Goal: Find specific page/section: Find specific page/section

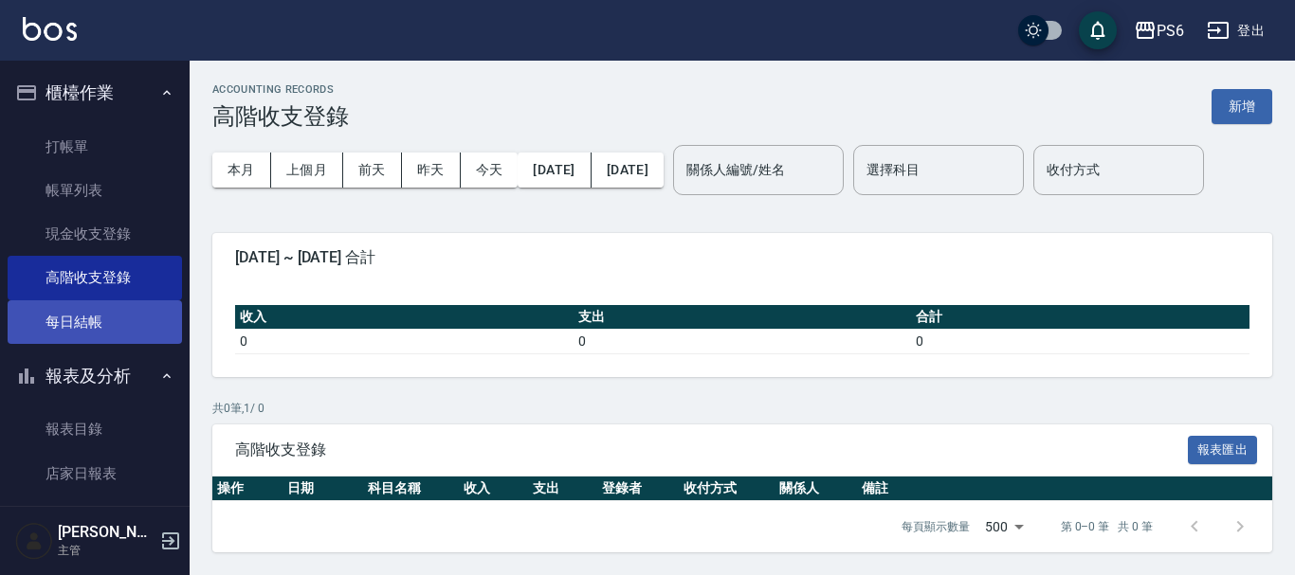
click at [66, 339] on link "每日結帳" at bounding box center [95, 323] width 174 height 44
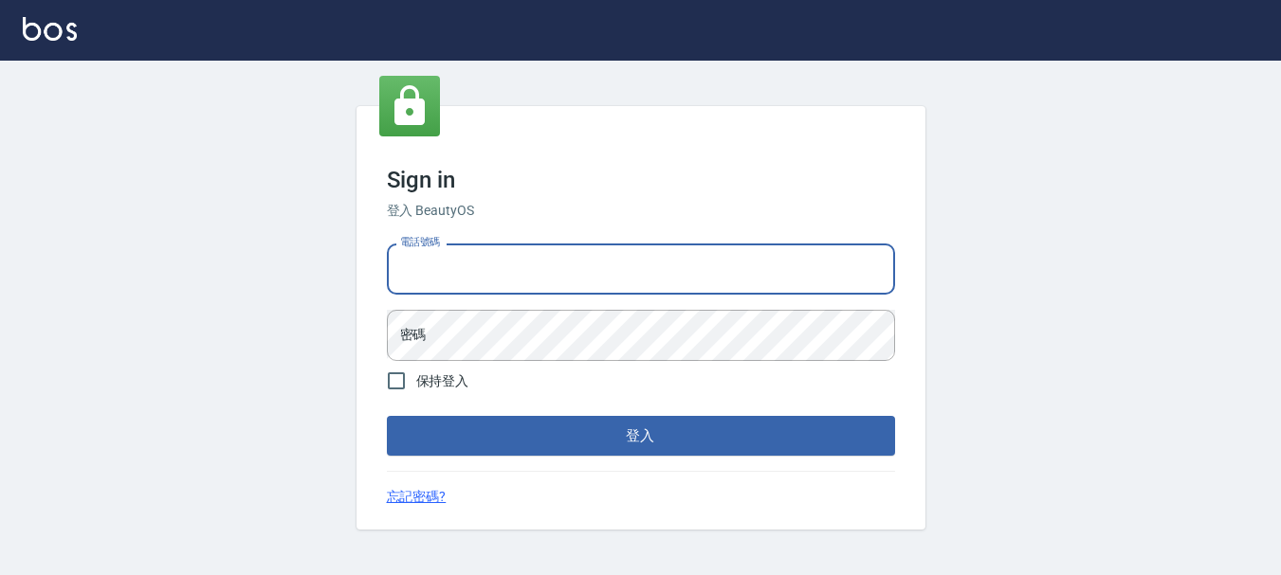
click at [523, 289] on input "電話號碼" at bounding box center [641, 269] width 508 height 51
type input "0983811952"
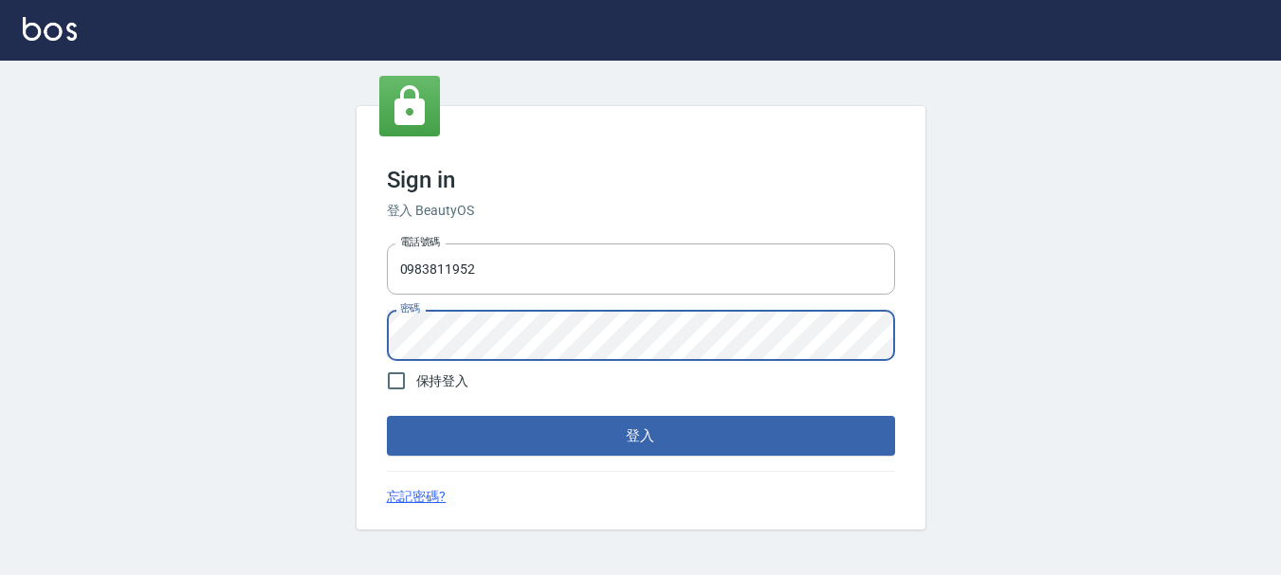
click at [387, 416] on button "登入" at bounding box center [641, 436] width 508 height 40
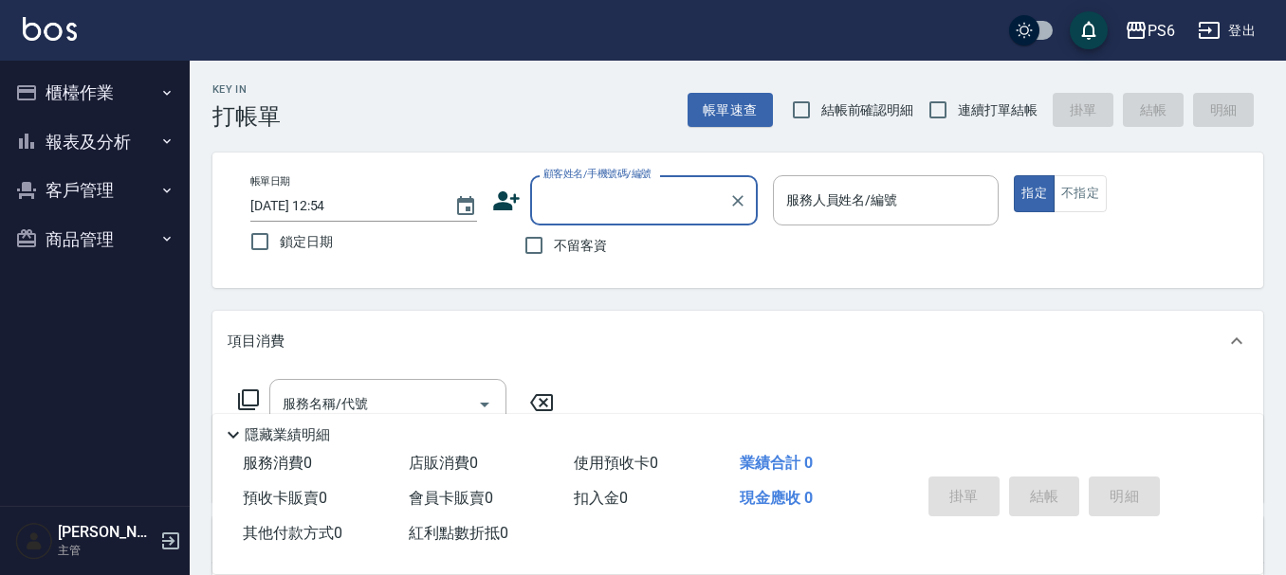
click at [92, 154] on button "報表及分析" at bounding box center [95, 142] width 174 height 49
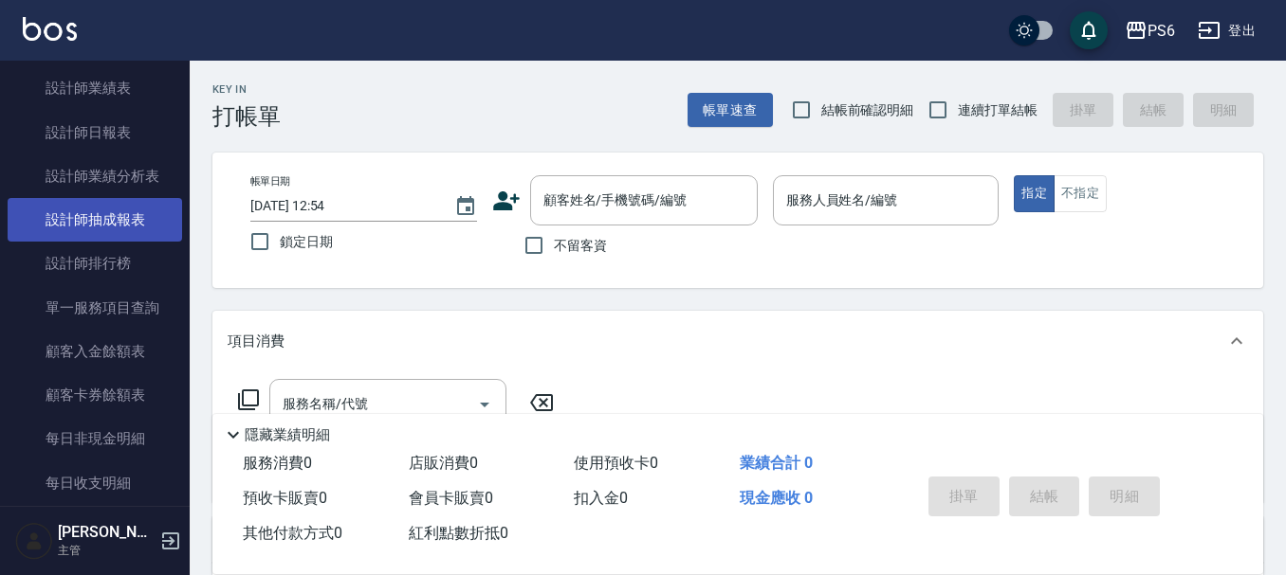
scroll to position [284, 0]
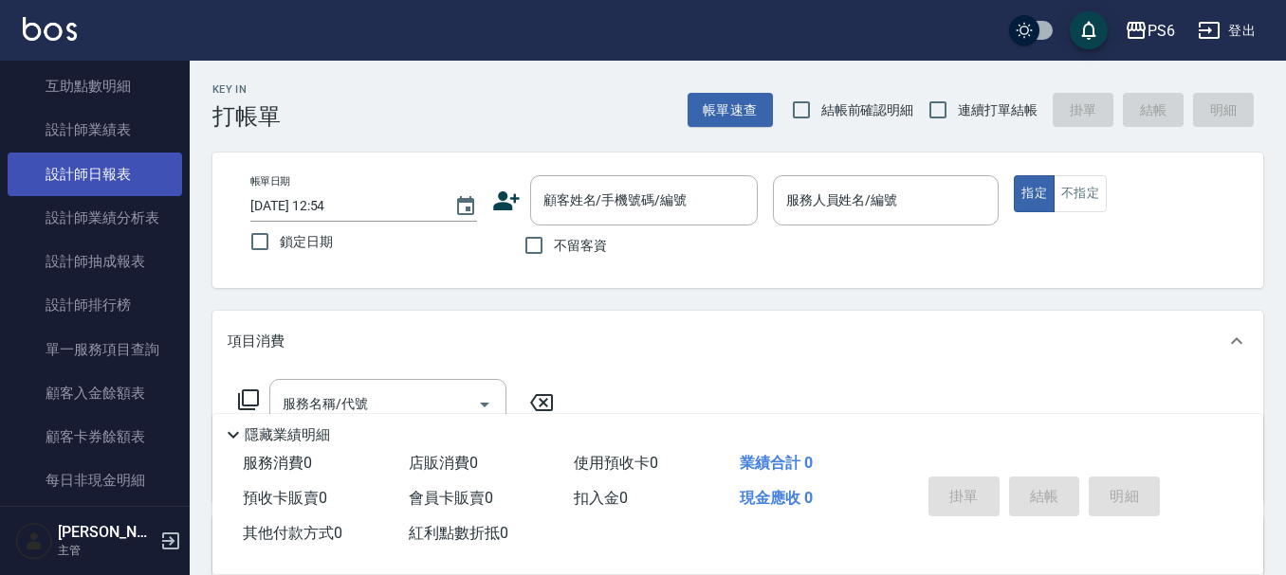
click at [103, 163] on link "設計師日報表" at bounding box center [95, 175] width 174 height 44
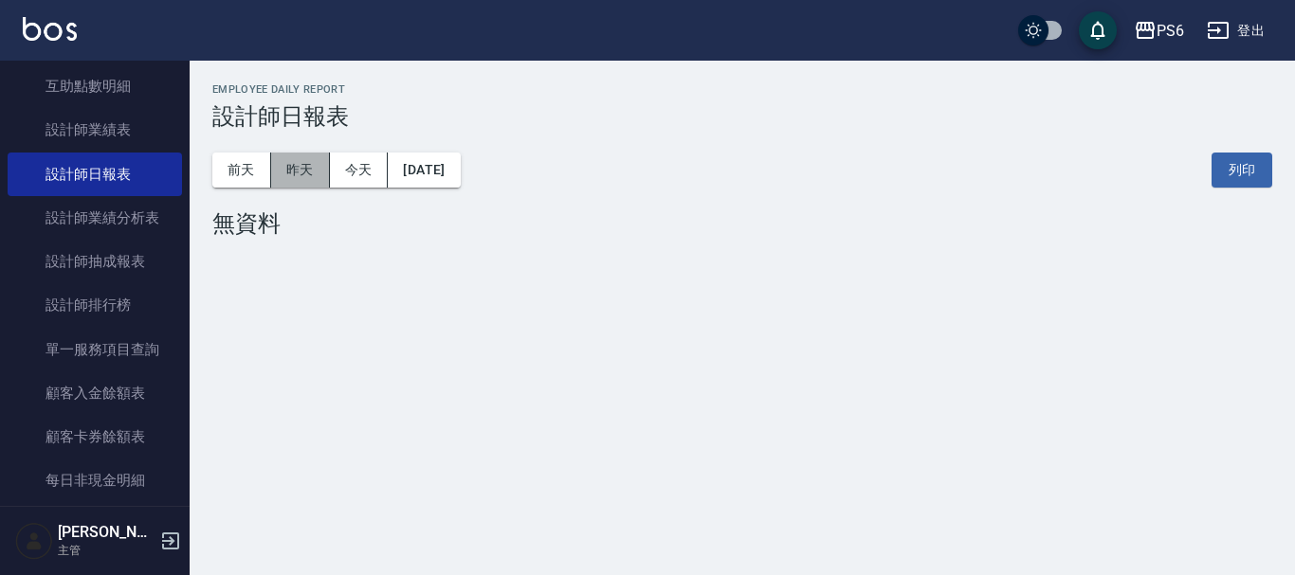
click at [309, 173] on button "昨天" at bounding box center [300, 170] width 59 height 35
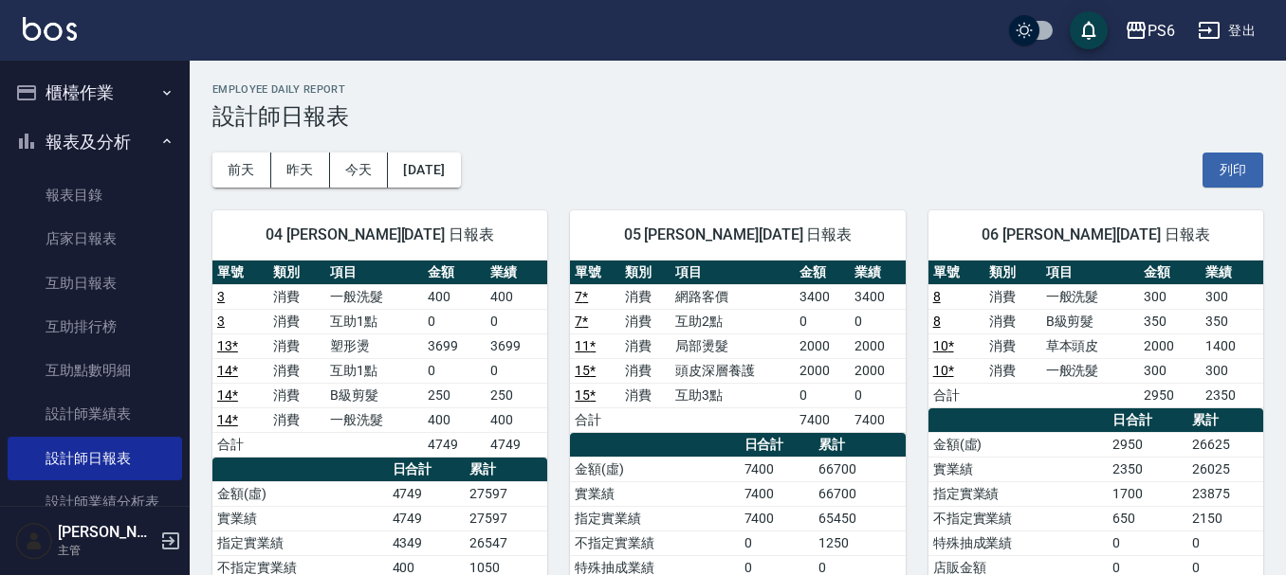
click at [120, 85] on button "櫃檯作業" at bounding box center [95, 92] width 174 height 49
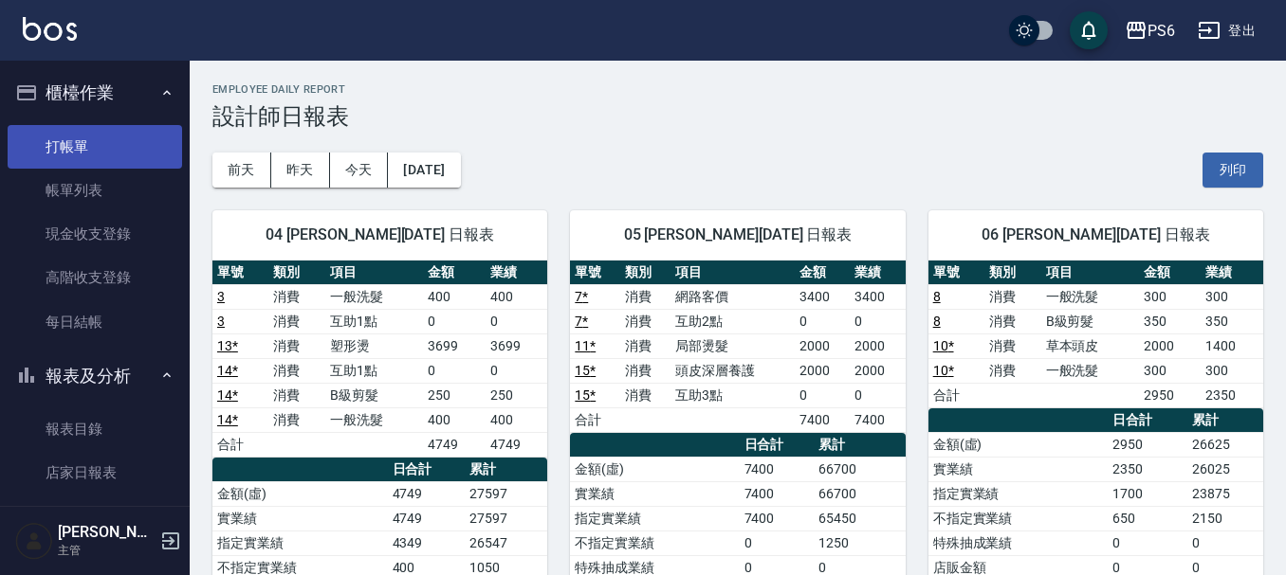
click at [96, 138] on link "打帳單" at bounding box center [95, 147] width 174 height 44
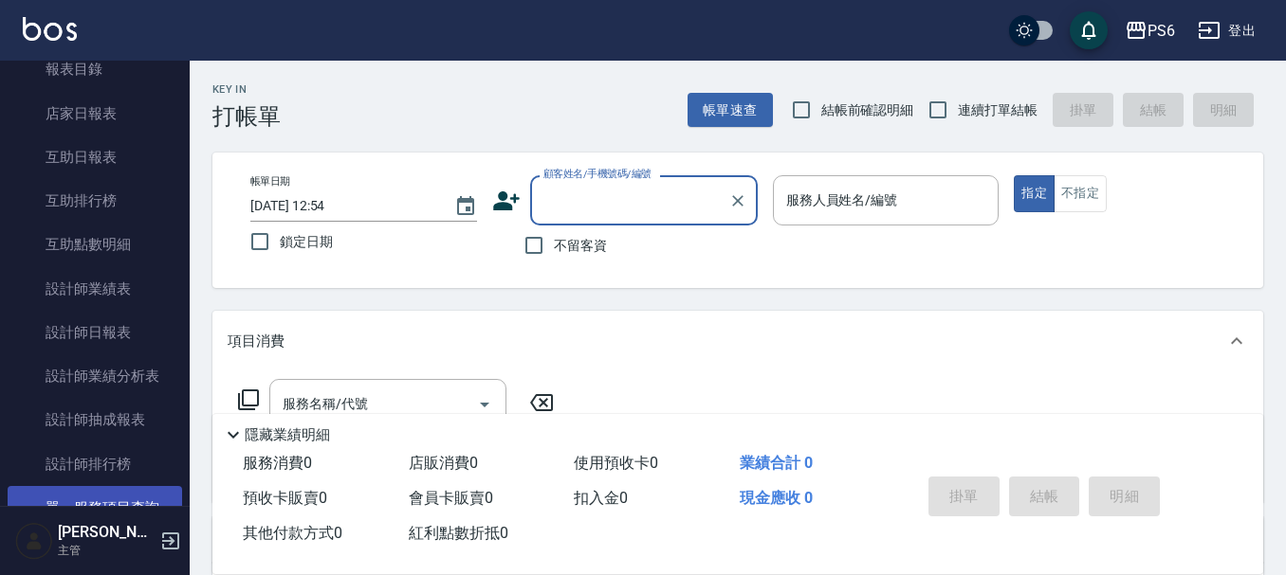
scroll to position [379, 0]
